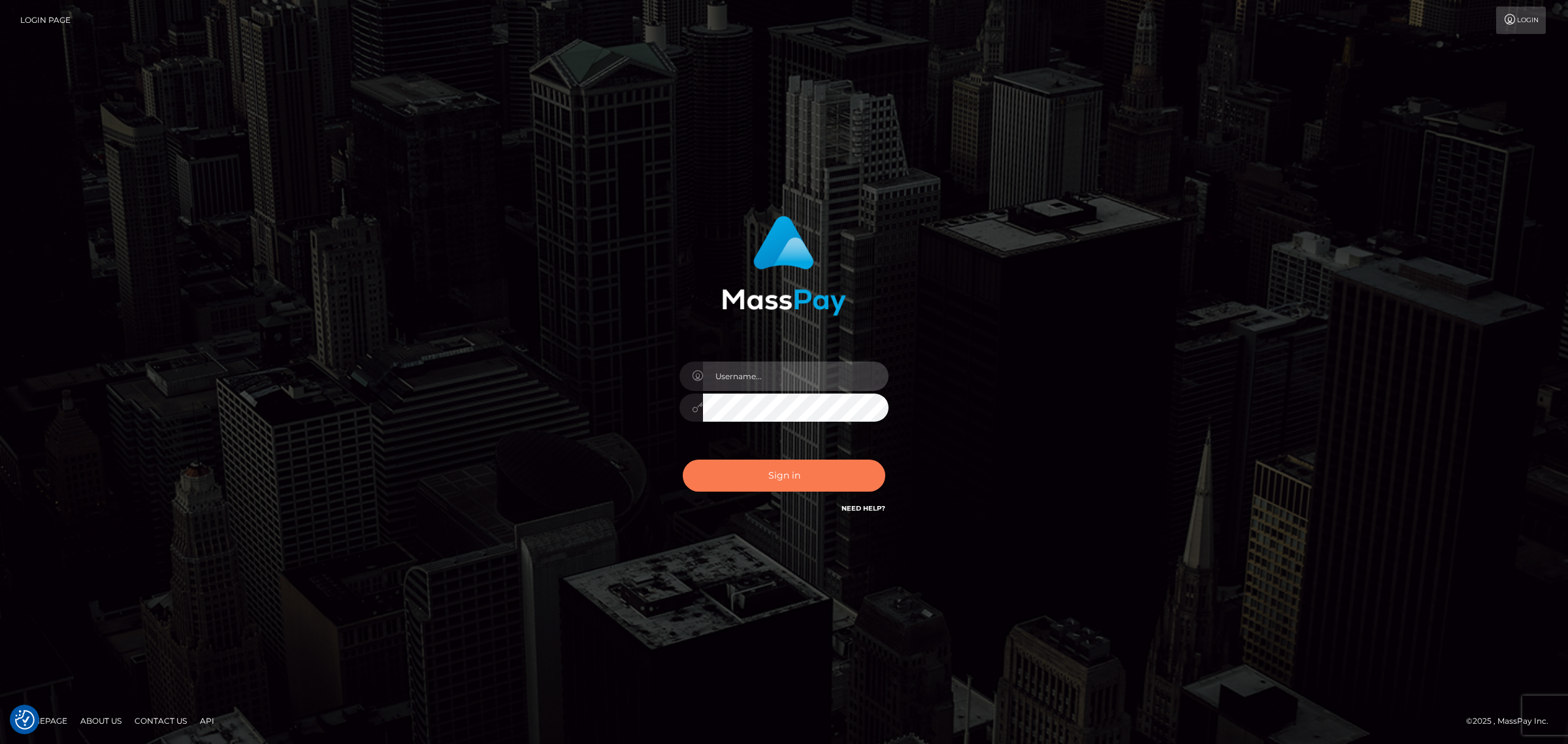
type input "[PERSON_NAME].Xcite"
click at [786, 473] on button "Sign in" at bounding box center [784, 475] width 203 height 32
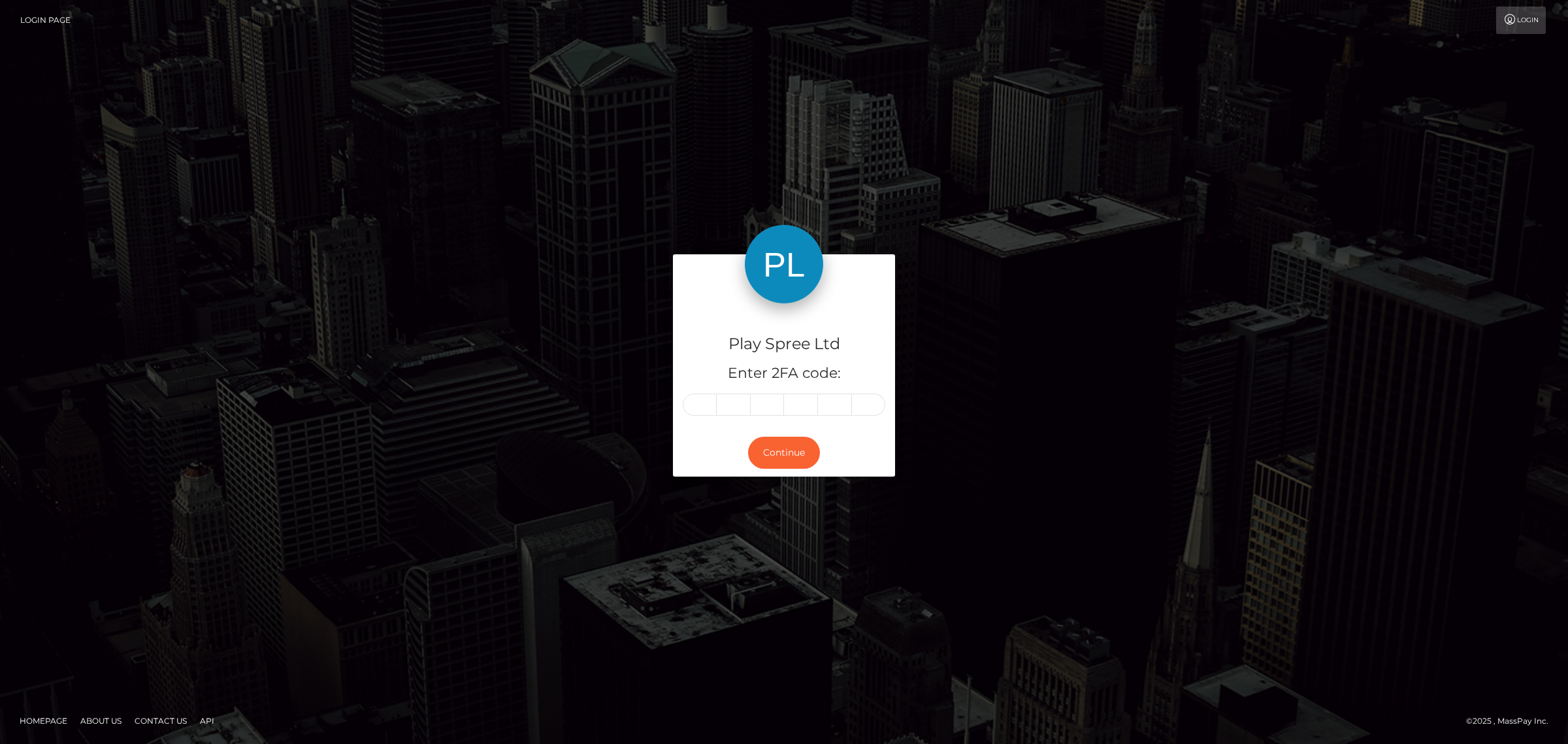
click at [707, 406] on input "text" at bounding box center [700, 404] width 34 height 23
type input "9"
type input "1"
type input "8"
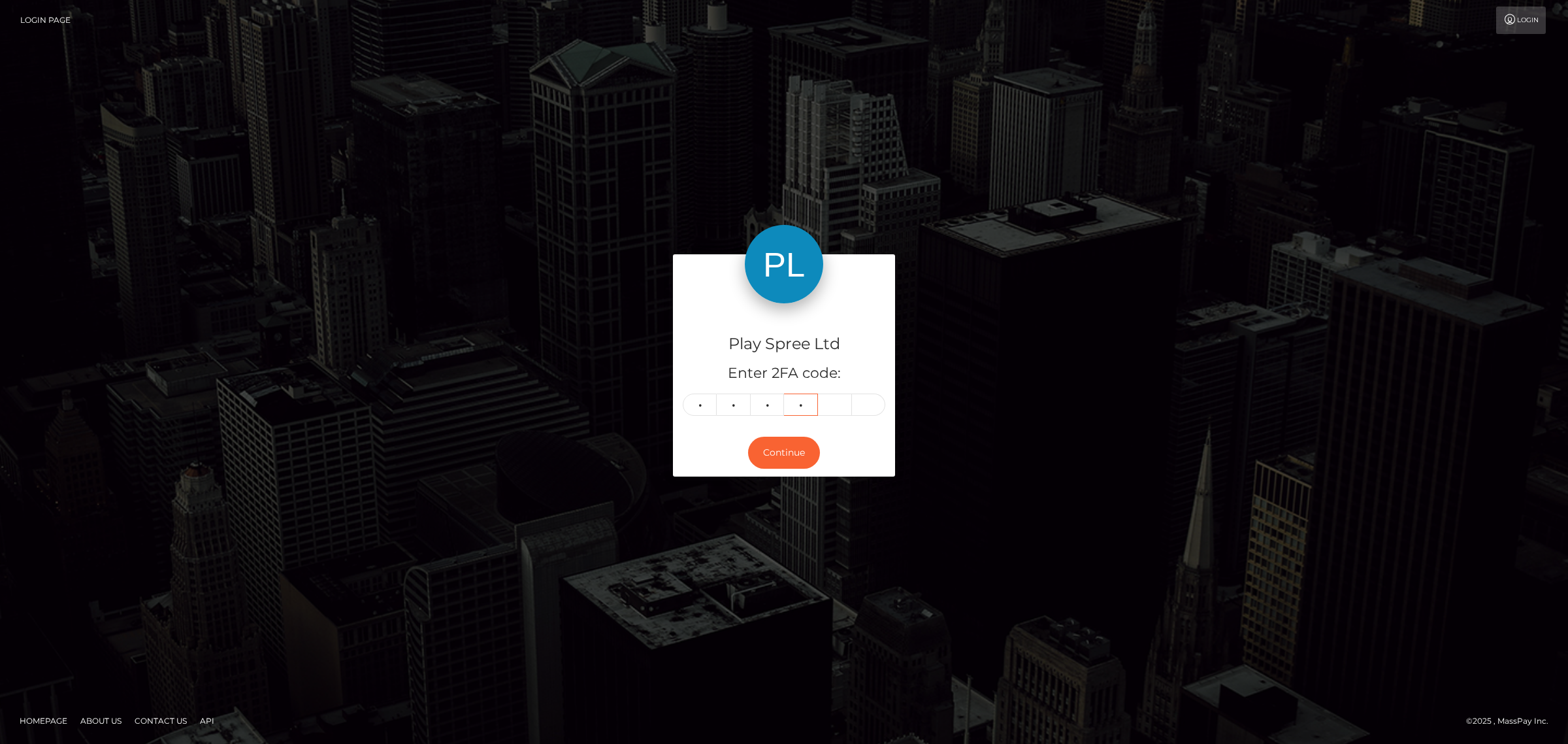
type input "4"
type input "0"
type input "5"
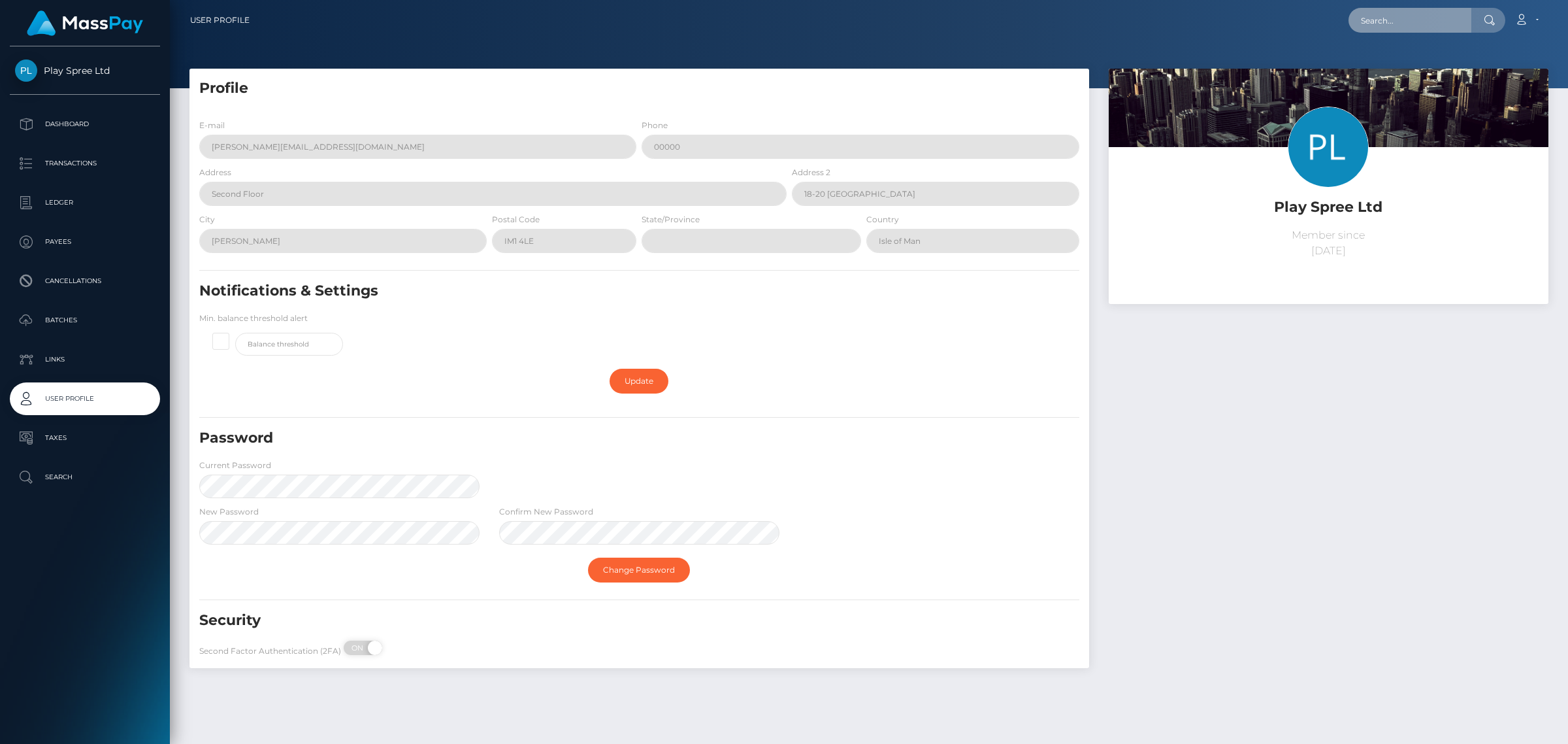
click at [1426, 18] on input "text" at bounding box center [1410, 21] width 123 height 25
paste input "990835"
type input "990835"
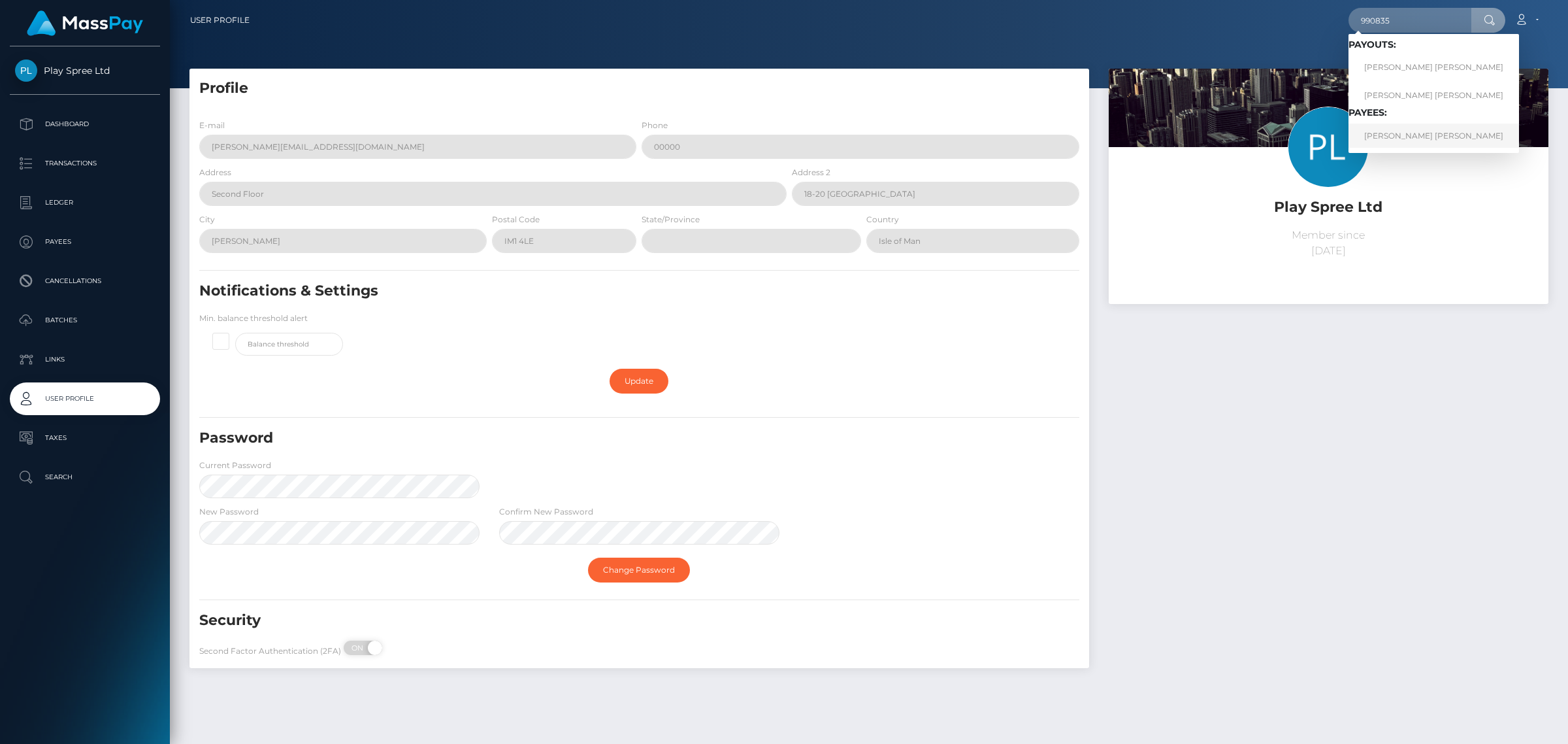
click at [1420, 132] on link "OLIVIA MARGARET MERRILL" at bounding box center [1434, 135] width 170 height 24
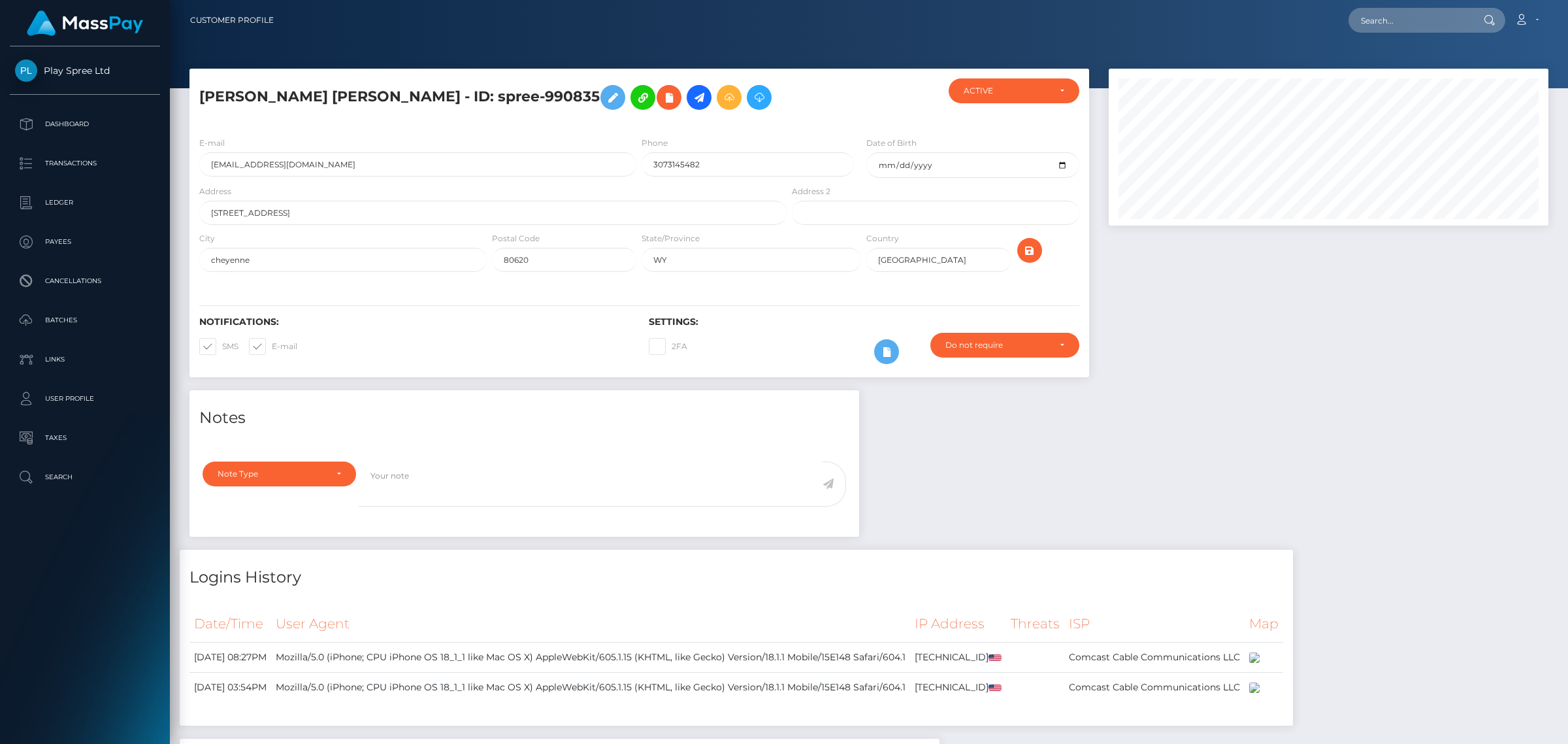
scroll to position [157, 439]
click at [1291, 452] on div "Notes Note Type Compliance Clear Compliance General Note Type" at bounding box center [868, 672] width 1379 height 563
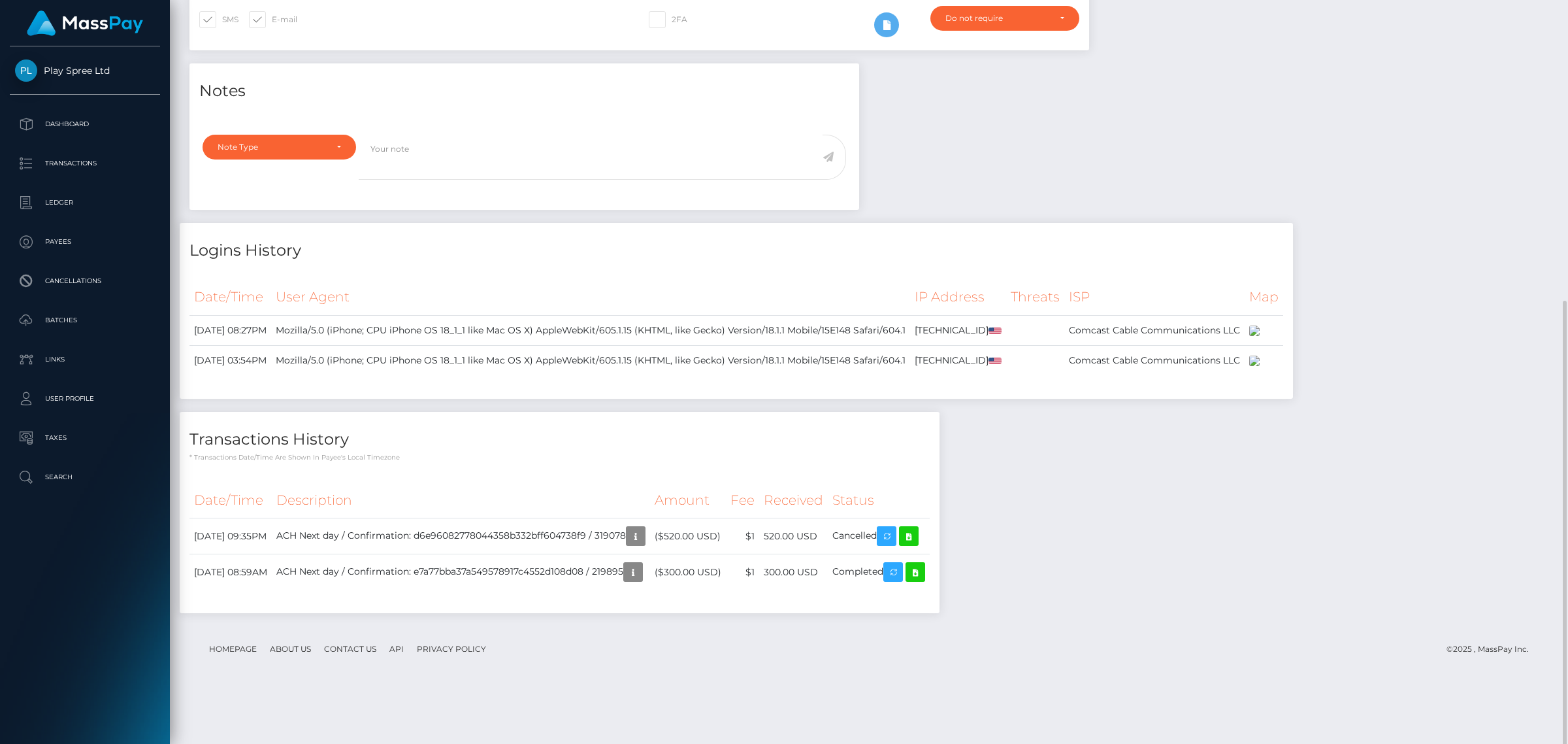
scroll to position [377, 0]
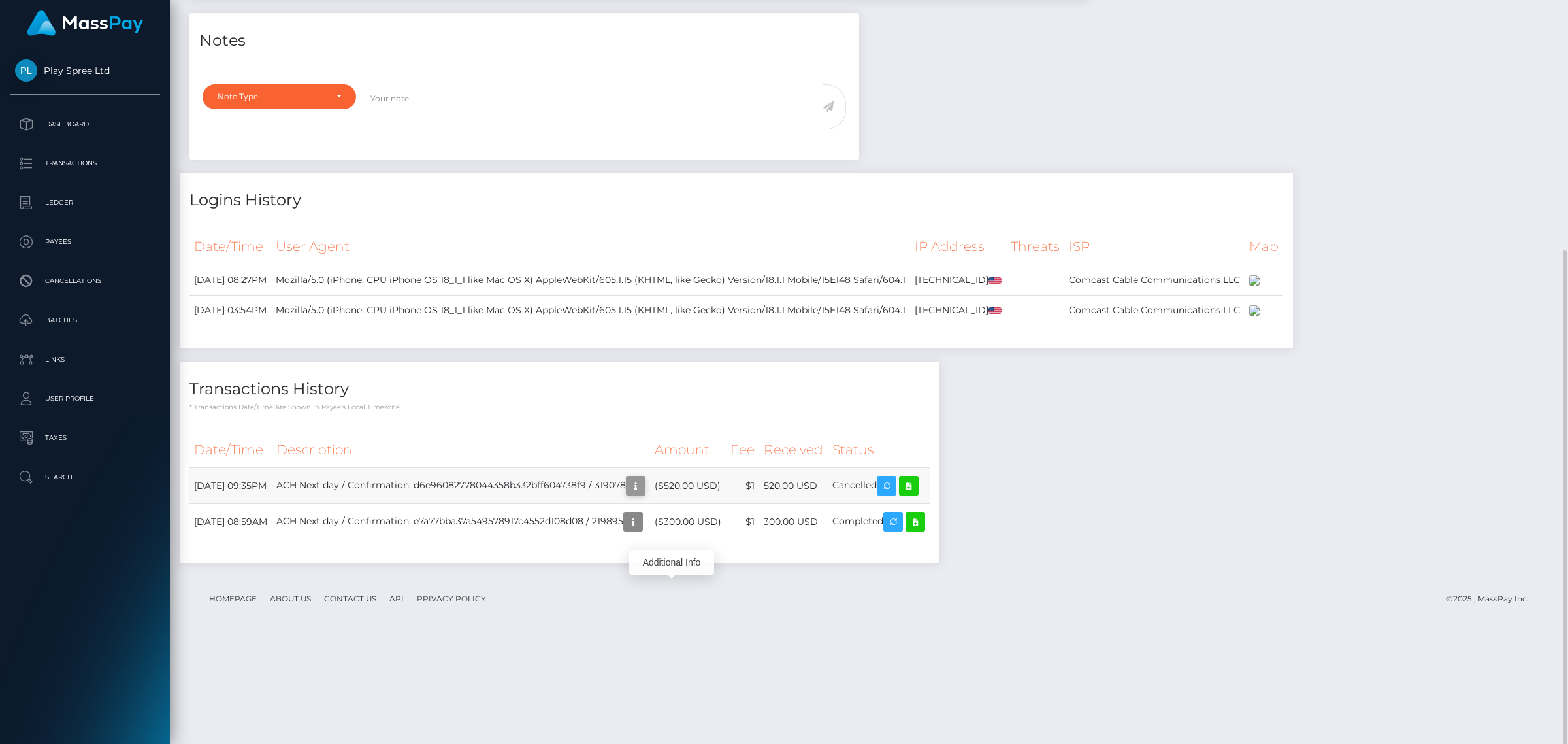
click at [644, 494] on icon "button" at bounding box center [635, 486] width 15 height 16
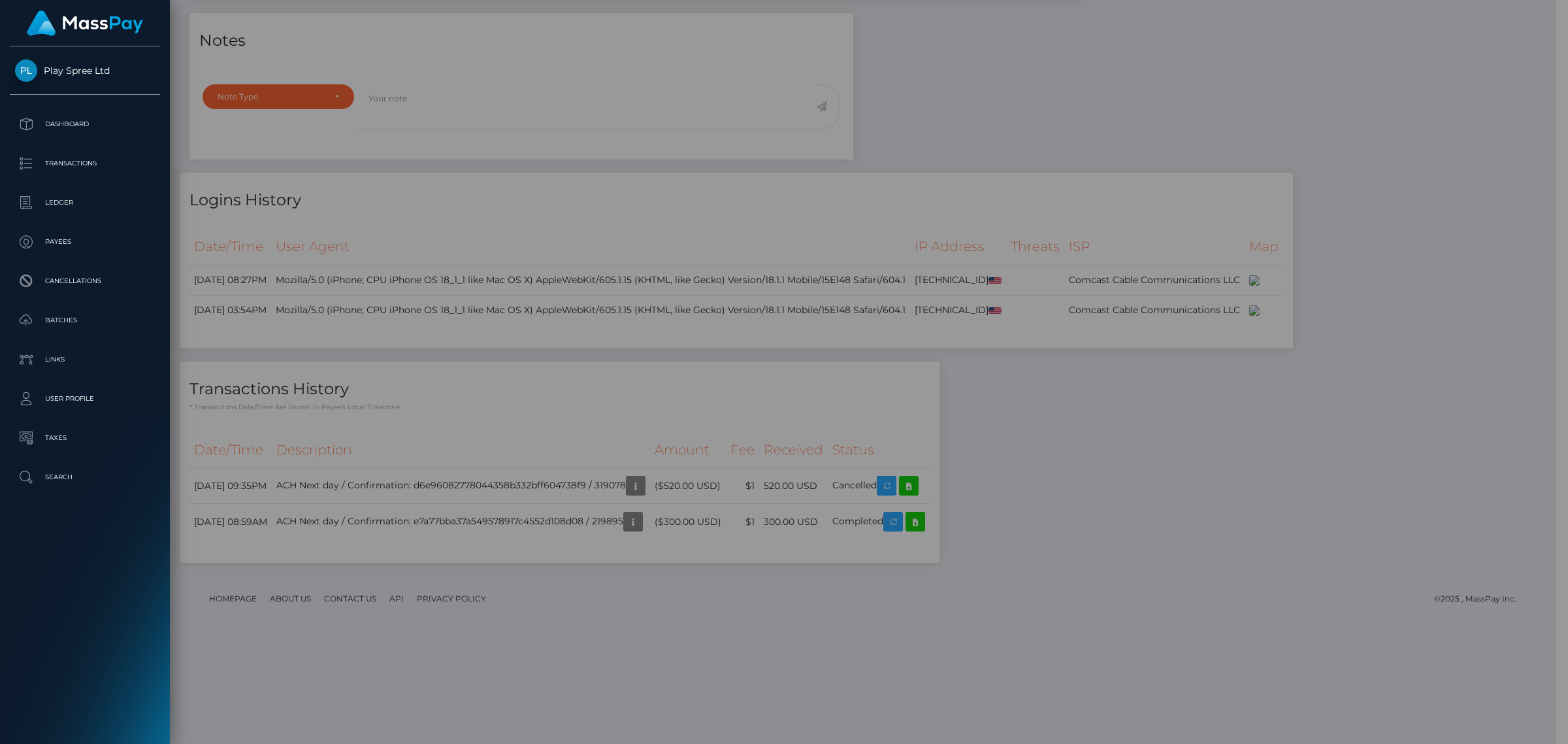
scroll to position [653316, 652927]
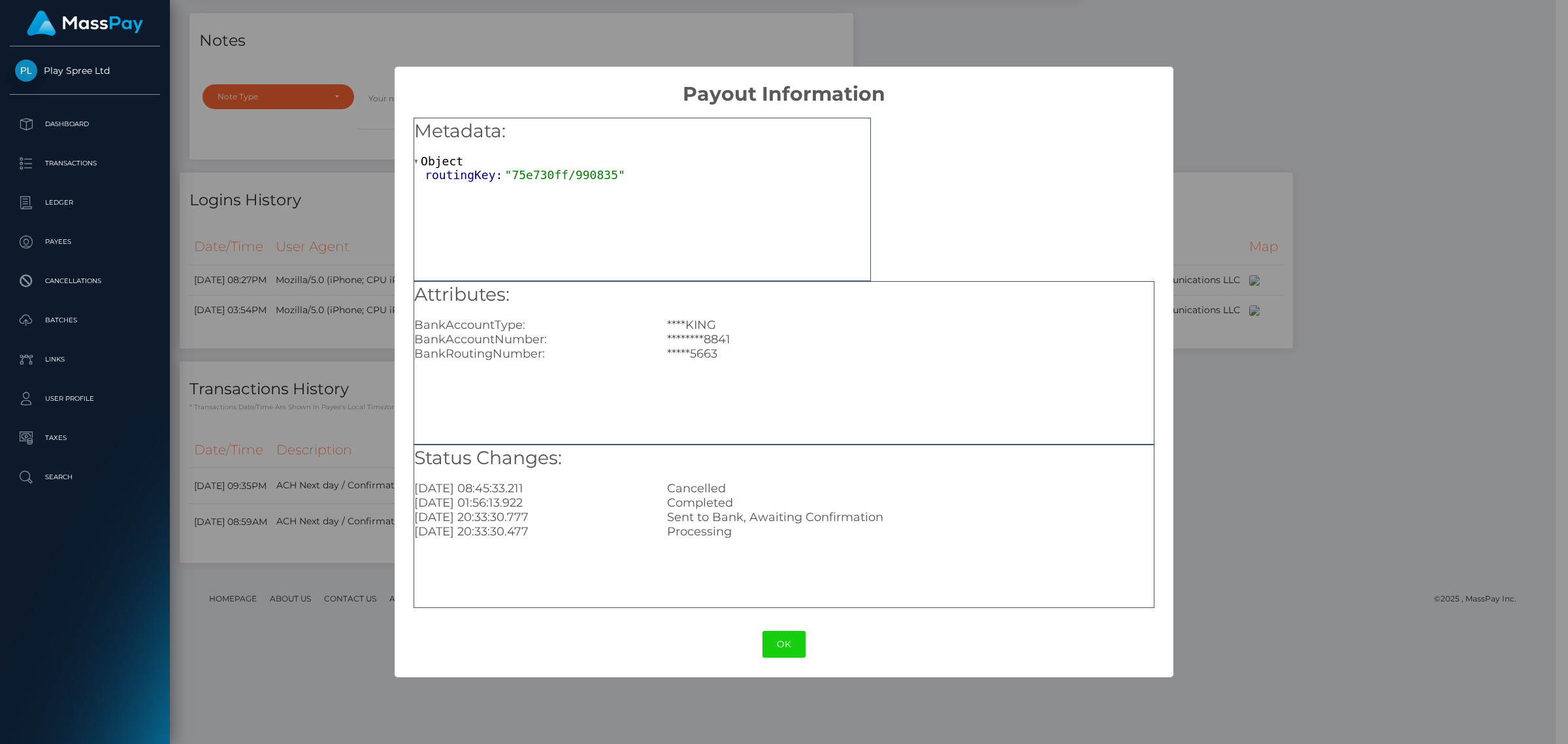
click at [1425, 392] on div "× Payout Information Metadata: Object routingKey: "75e730ff/990835" Attributes:…" at bounding box center [784, 372] width 1568 height 744
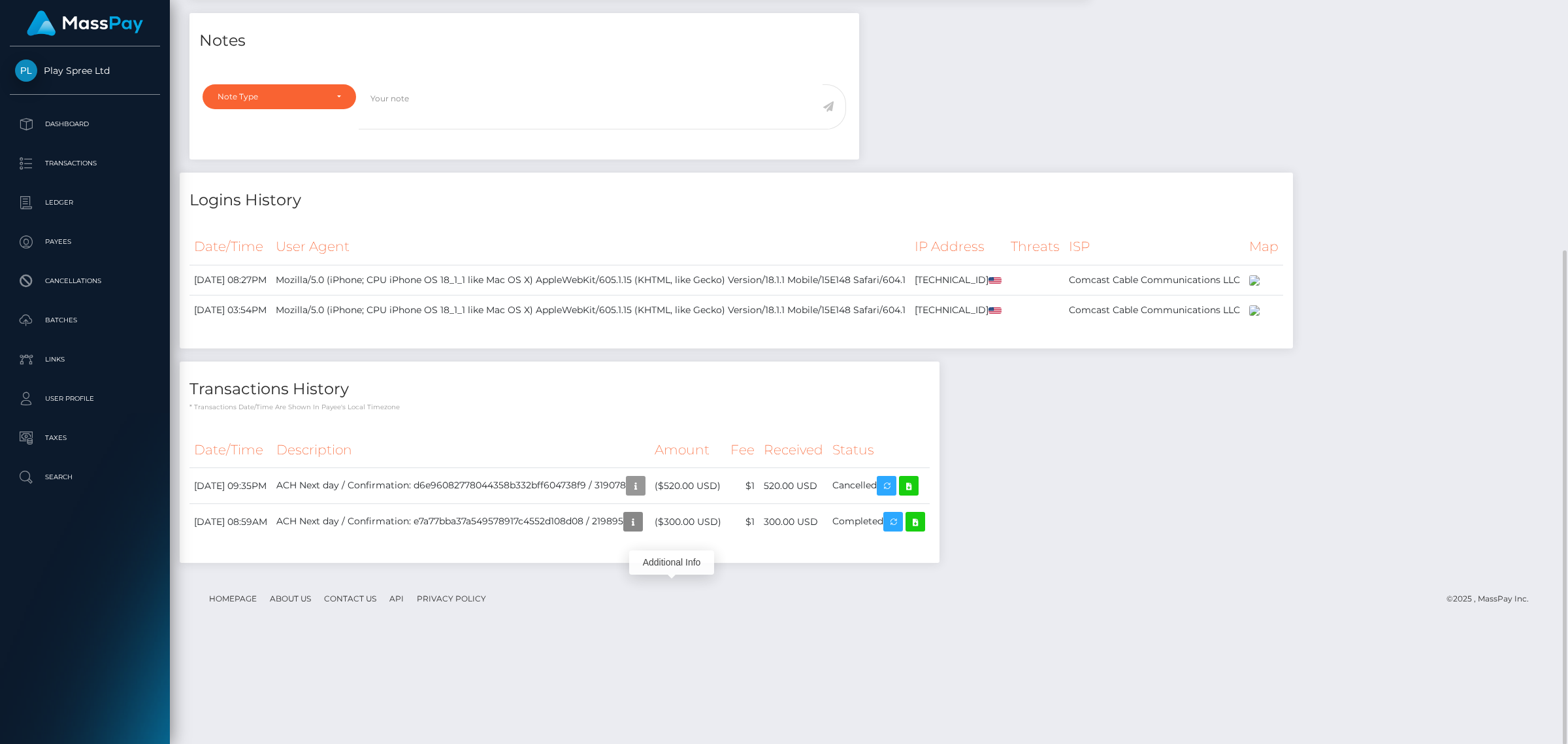
scroll to position [0, 0]
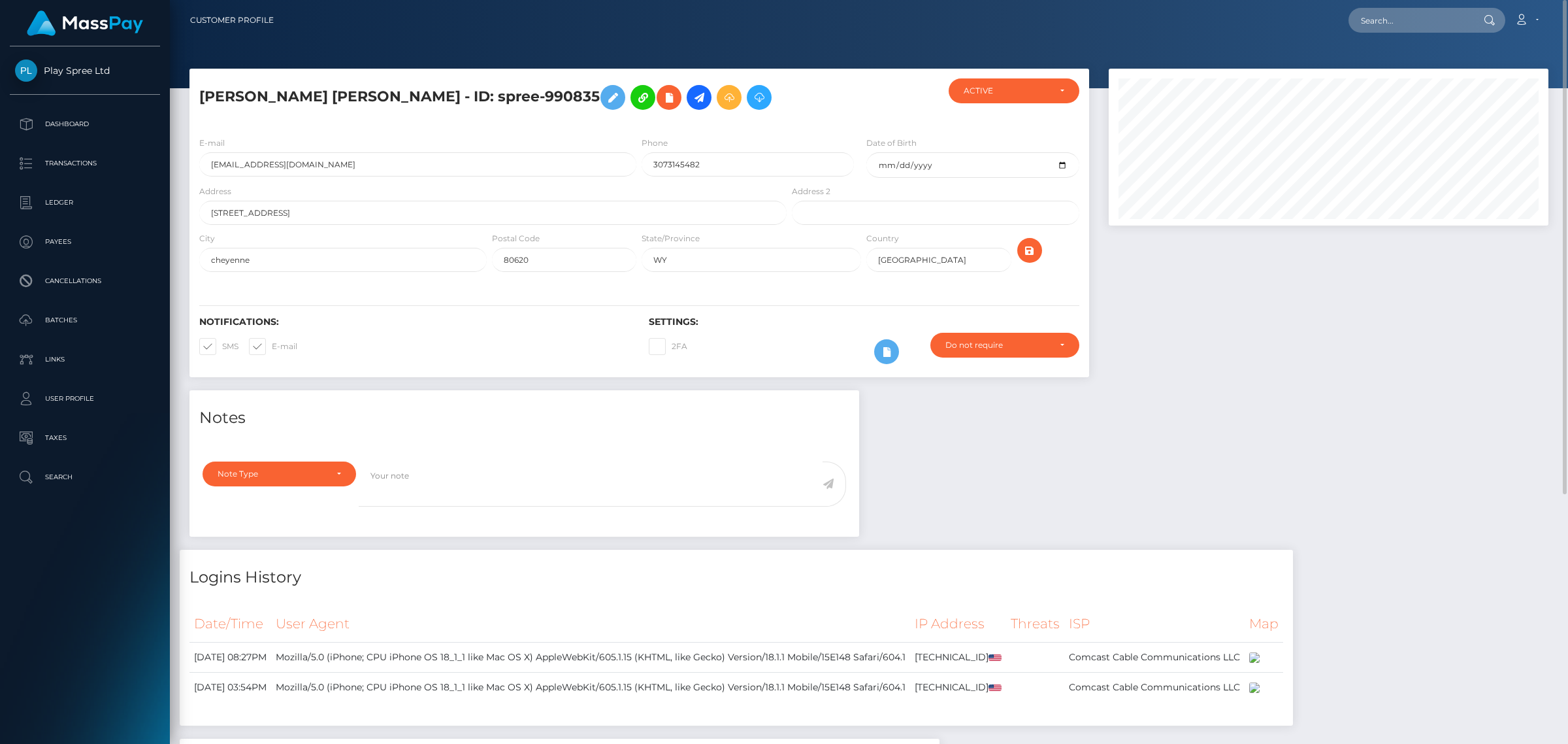
drag, startPoint x: 1457, startPoint y: 479, endPoint x: 1062, endPoint y: 360, distance: 412.5
click at [1457, 481] on div "Notes Note Type Compliance Clear Compliance General Note Type" at bounding box center [868, 672] width 1379 height 563
click at [546, 96] on h5 "OLIVIA MARGARET MERRILL - ID: spree-990835" at bounding box center [489, 97] width 580 height 38
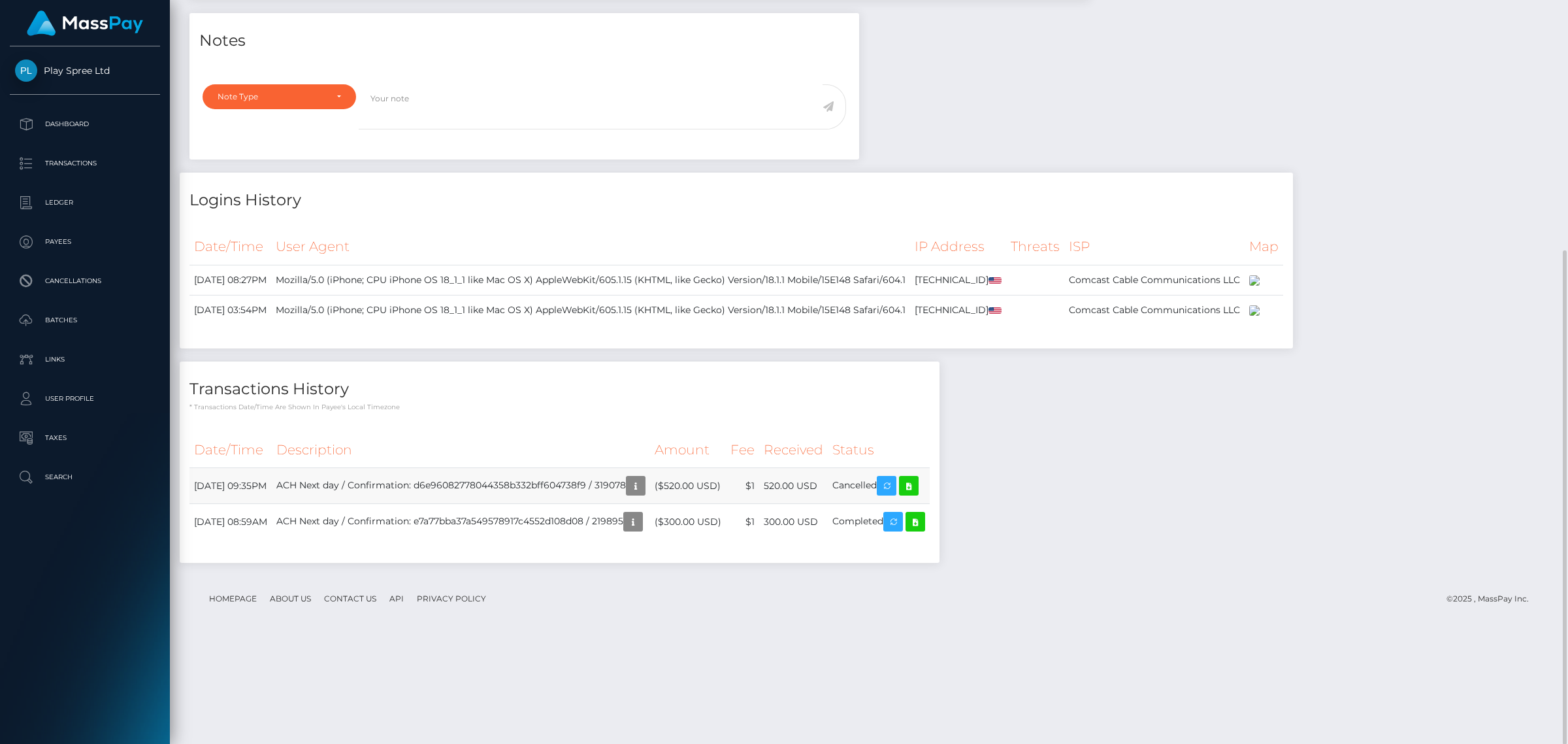
click at [271, 504] on td "August 4, 2025 09:35PM" at bounding box center [230, 486] width 82 height 36
copy tr "August 4, 2025 09:35PM"
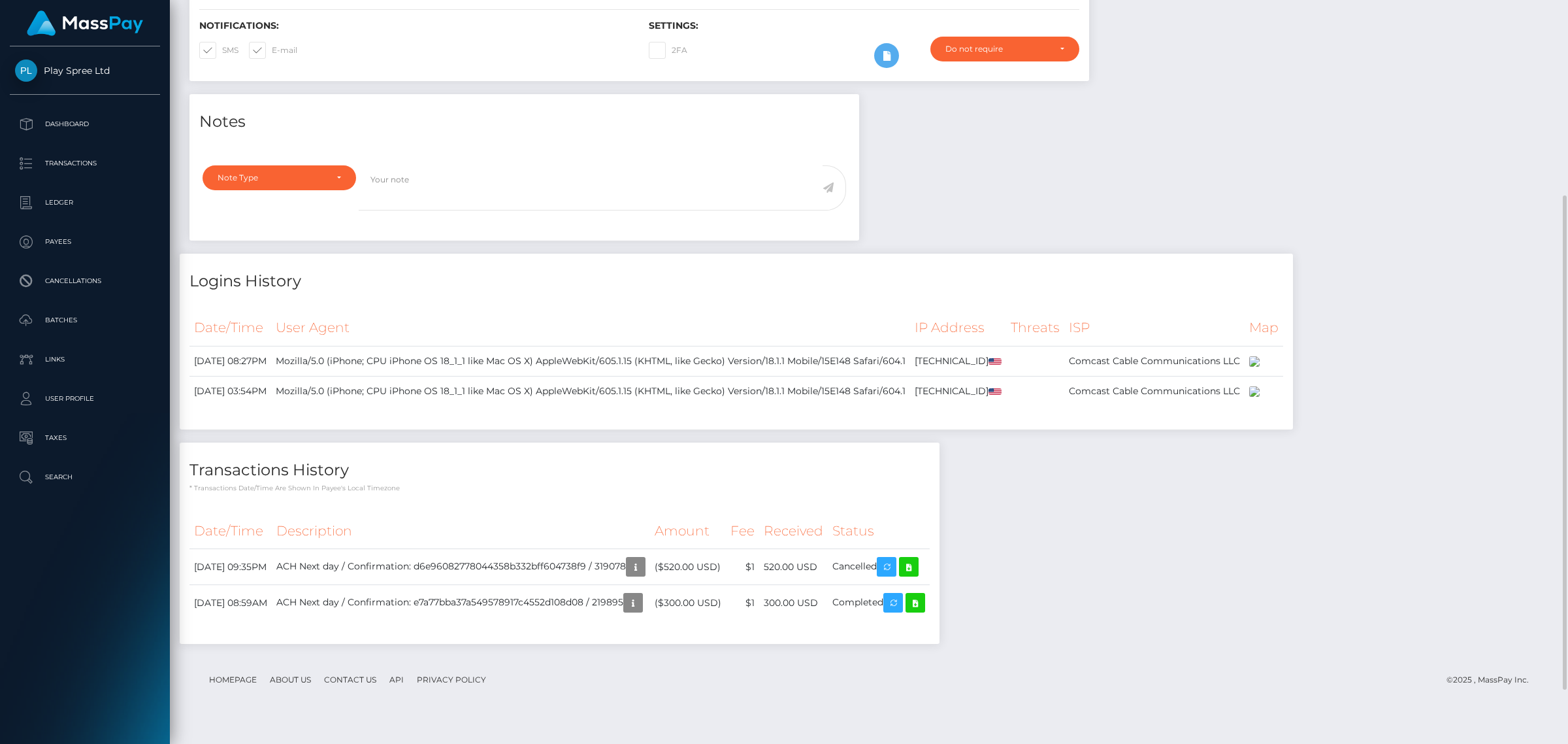
scroll to position [0, 0]
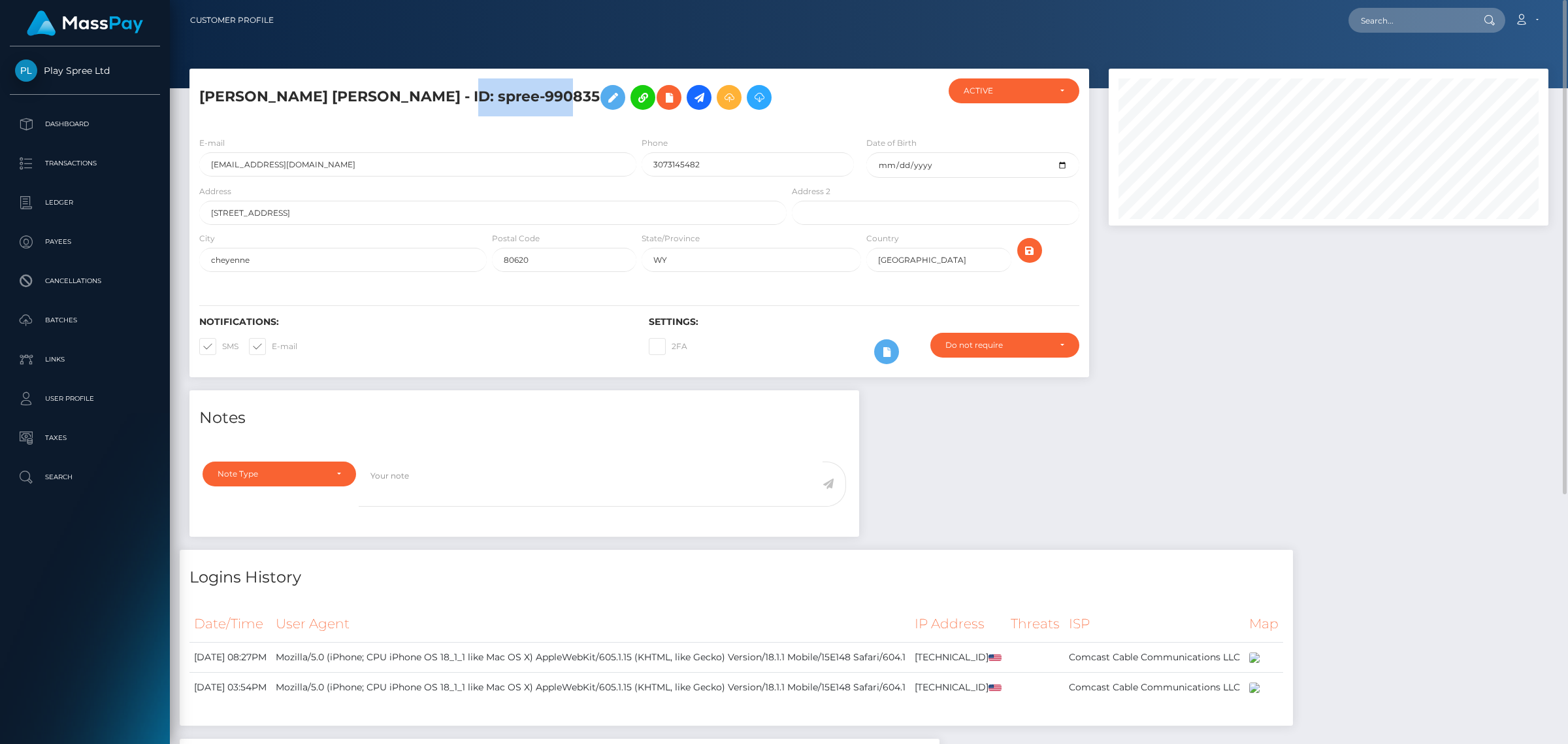
drag, startPoint x: 550, startPoint y: 96, endPoint x: 450, endPoint y: 94, distance: 100.0
click at [450, 94] on h5 "OLIVIA MARGARET MERRILL - ID: spree-990835" at bounding box center [489, 97] width 580 height 38
copy h5 "spree-990835"
